Goal: Check status: Check status

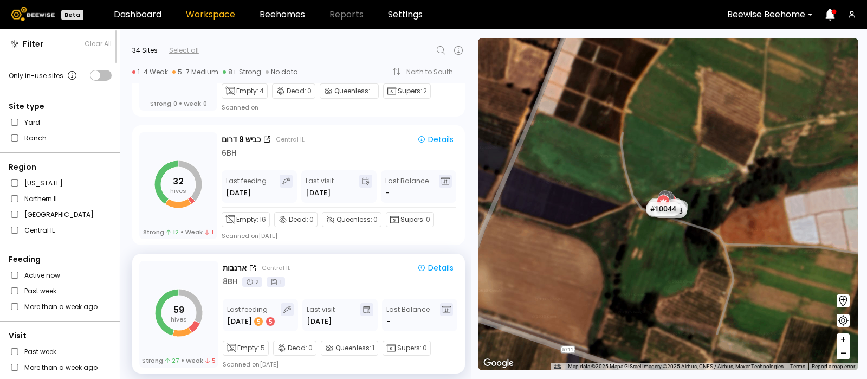
scroll to position [862, 0]
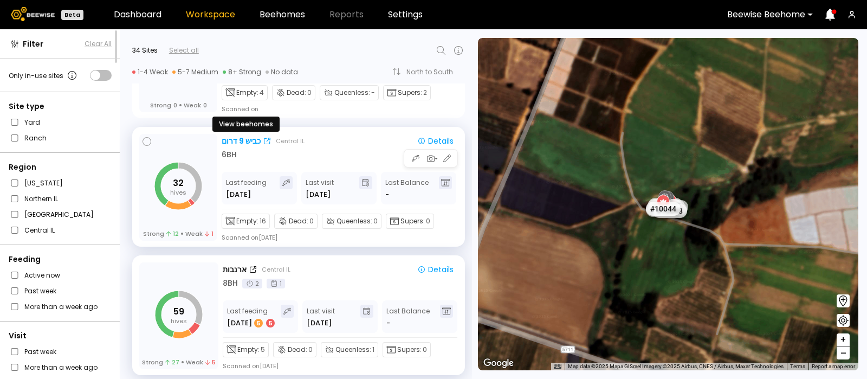
click at [237, 138] on div "כביש 9 דרום" at bounding box center [241, 140] width 39 height 11
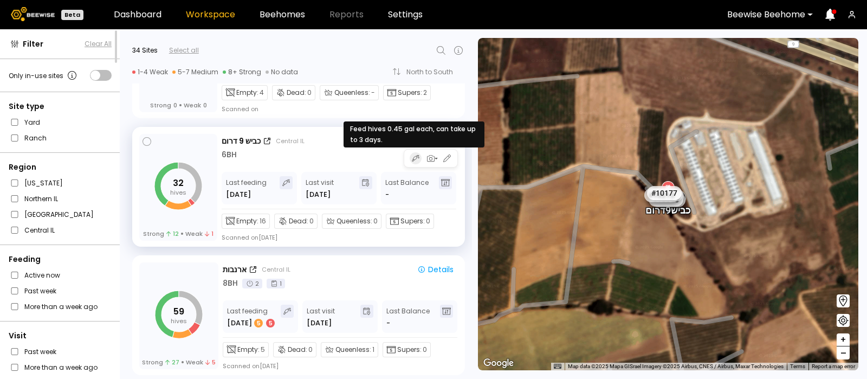
click at [412, 155] on icon "button" at bounding box center [416, 158] width 8 height 9
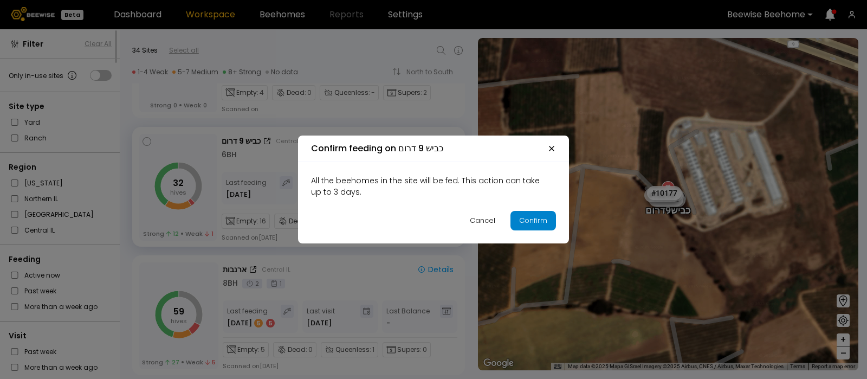
click at [532, 225] on div "Confirm" at bounding box center [533, 220] width 28 height 11
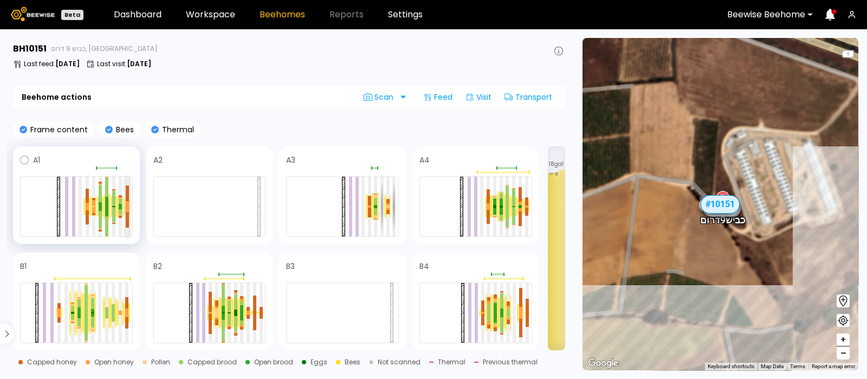
click at [128, 204] on div at bounding box center [127, 203] width 3 height 5
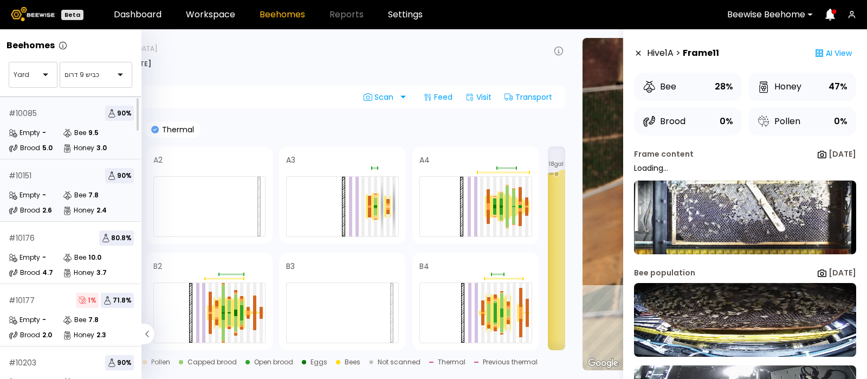
click at [43, 115] on div "# 10085 90 %" at bounding box center [71, 113] width 125 height 15
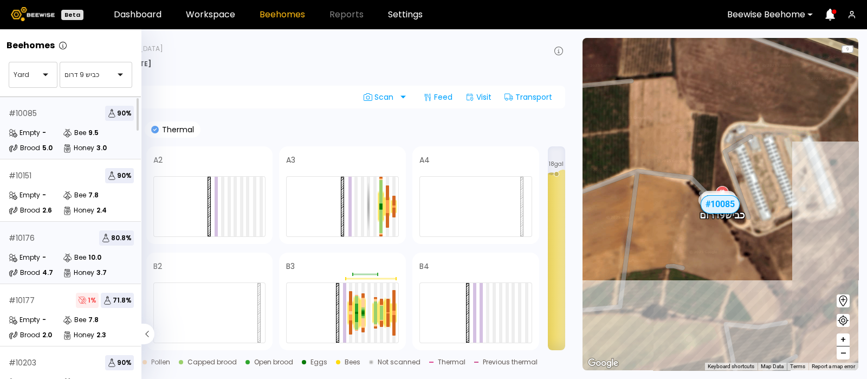
click at [60, 250] on div "# 10176 80.8 % Empty - Bee 10.0 Brood 4.7 Honey 3.7" at bounding box center [71, 253] width 143 height 62
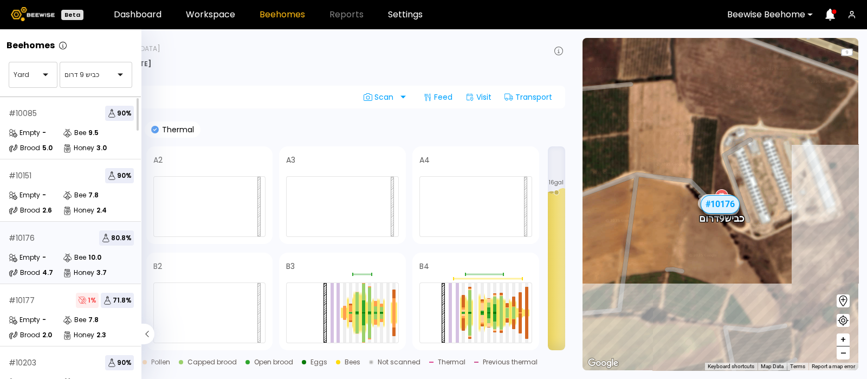
scroll to position [98, 0]
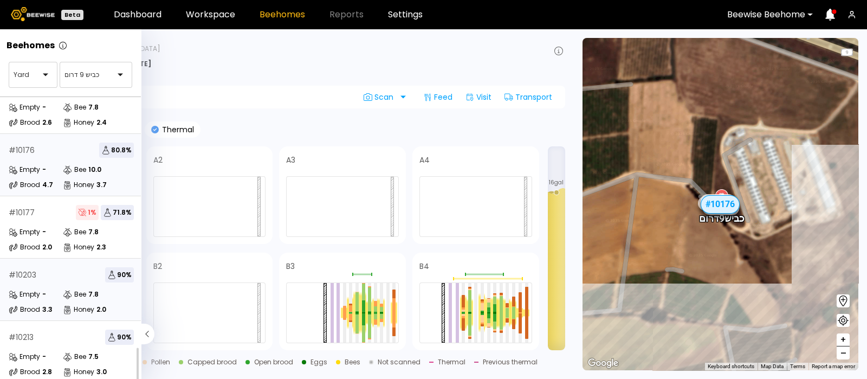
click at [57, 289] on div "Empty -" at bounding box center [36, 294] width 54 height 11
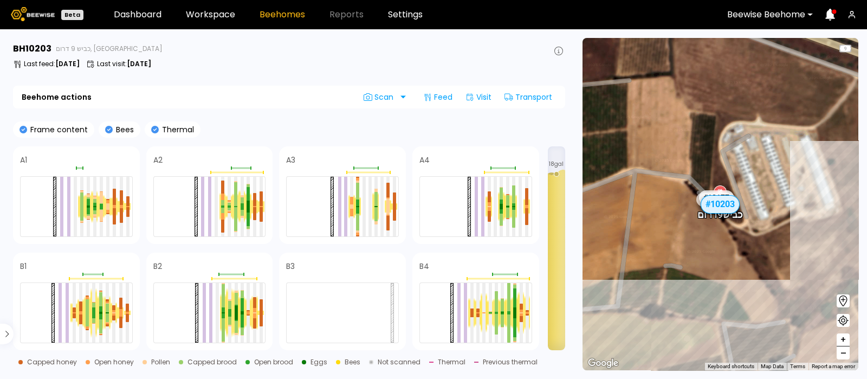
scroll to position [68, 0]
